Goal: Task Accomplishment & Management: Check status

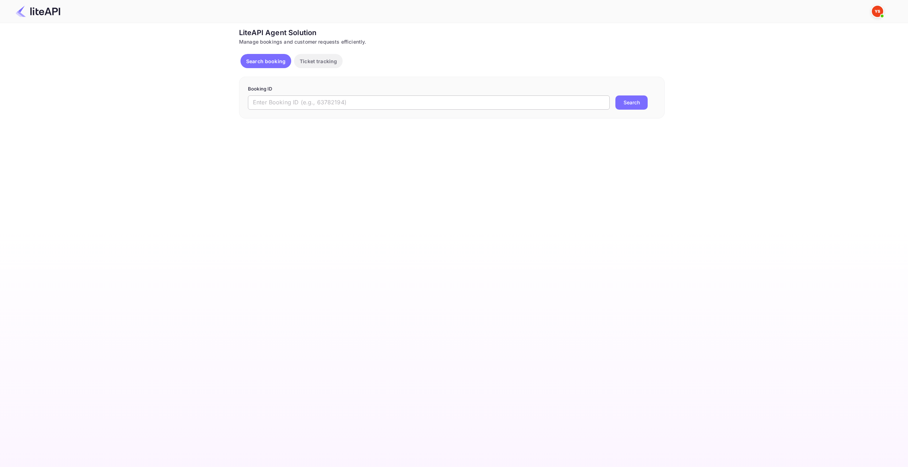
click at [359, 104] on input "text" at bounding box center [429, 102] width 362 height 14
paste input "8822205"
type input "8822205"
click at [642, 105] on button "Search" at bounding box center [631, 102] width 32 height 14
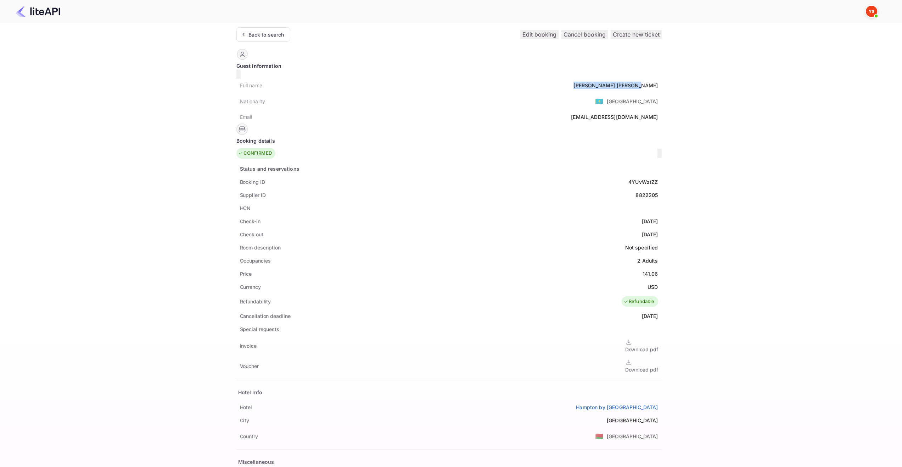
drag, startPoint x: 400, startPoint y: 83, endPoint x: 440, endPoint y: 84, distance: 40.8
click at [440, 84] on div "Full name Alexey Pleshkov" at bounding box center [449, 85] width 425 height 13
copy div "Alexey Pleshkov"
drag, startPoint x: 410, startPoint y: 210, endPoint x: 441, endPoint y: 213, distance: 31.3
click at [441, 215] on div "Check-in 2025-08-23" at bounding box center [449, 221] width 425 height 13
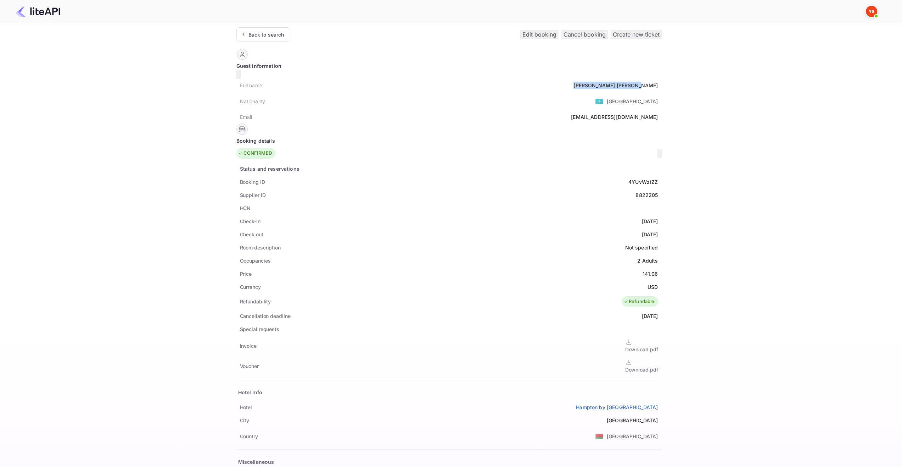
copy div "[DATE]"
drag, startPoint x: 409, startPoint y: 227, endPoint x: 440, endPoint y: 229, distance: 31.7
click at [440, 229] on div "Check out 2025-08-24" at bounding box center [449, 234] width 425 height 13
copy div "[DATE]"
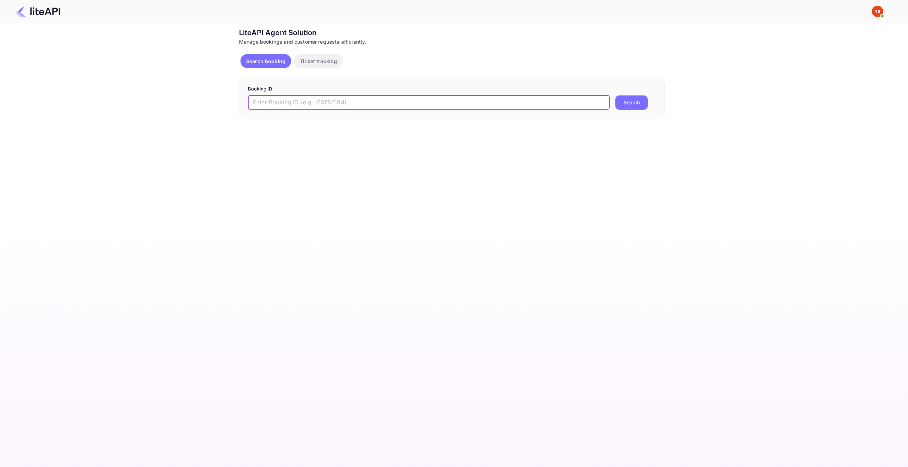
click at [356, 104] on input "text" at bounding box center [429, 102] width 362 height 14
paste input "9047239"
type input "9047239"
click at [645, 100] on button "Search" at bounding box center [631, 102] width 32 height 14
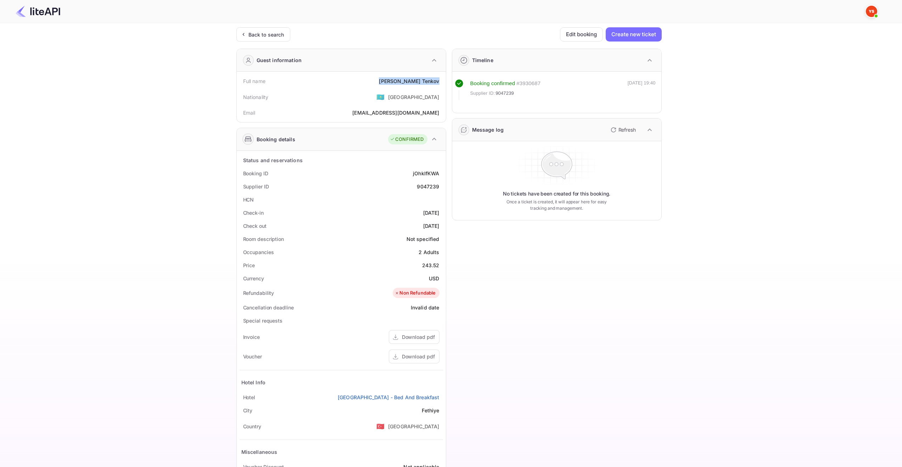
drag, startPoint x: 399, startPoint y: 85, endPoint x: 443, endPoint y: 84, distance: 44.3
click at [444, 83] on div "Full name Anatoly Tenkov Nationality 🇰🇿 Kazakhstan Email ttenkov@yandex.ru" at bounding box center [341, 97] width 209 height 50
copy div "Anatoly Tenkov"
drag, startPoint x: 409, startPoint y: 213, endPoint x: 441, endPoint y: 214, distance: 32.6
click at [441, 214] on div "Check-in 2025-08-23" at bounding box center [342, 212] width 204 height 13
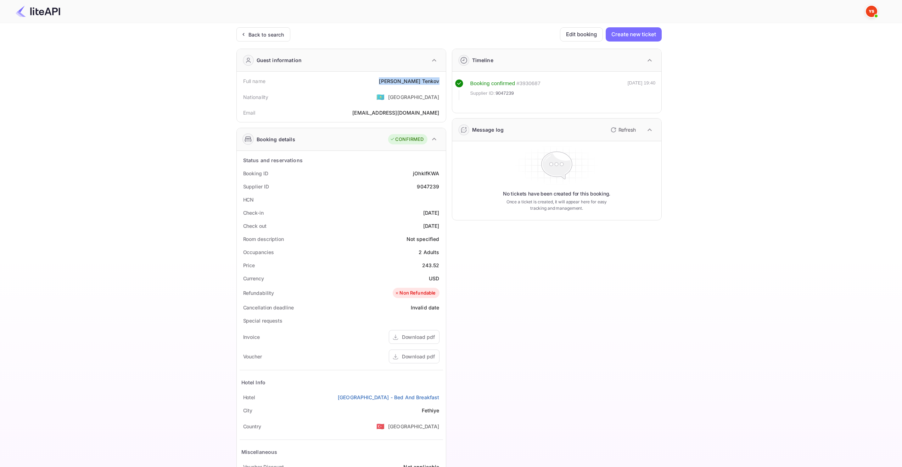
copy div "[DATE]"
drag, startPoint x: 411, startPoint y: 227, endPoint x: 440, endPoint y: 228, distance: 29.4
click at [440, 228] on div "Check out 2025-08-25" at bounding box center [342, 225] width 204 height 13
copy div "2025-08-25"
